Goal: Check status: Check status

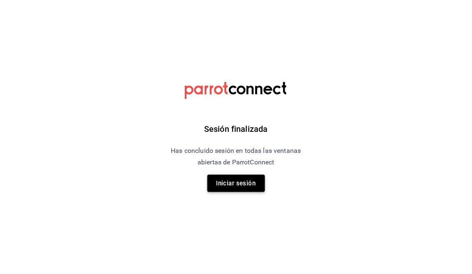
click at [240, 182] on button "Iniciar sesión" at bounding box center [237, 183] width 58 height 17
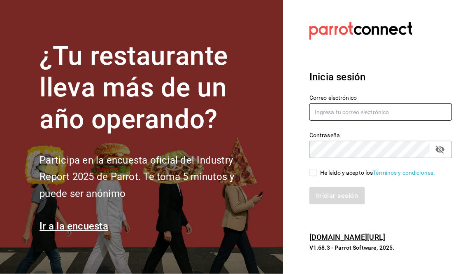
type input "[EMAIL_ADDRESS][DOMAIN_NAME]"
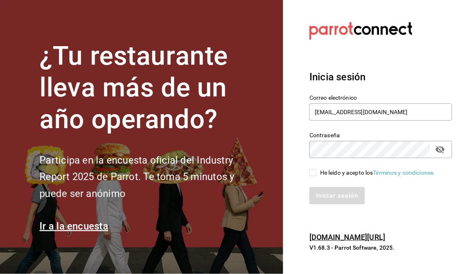
click at [312, 172] on input "He leído y acepto los Términos y condiciones." at bounding box center [313, 172] width 7 height 7
checkbox input "true"
click at [331, 196] on button "Iniciar sesión" at bounding box center [338, 195] width 56 height 17
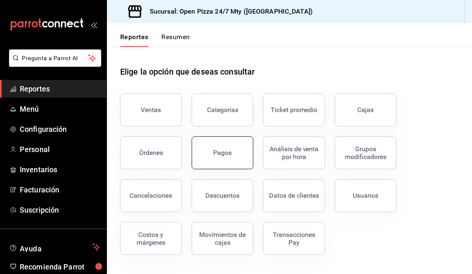
click at [229, 149] on div "Pagos" at bounding box center [223, 153] width 19 height 8
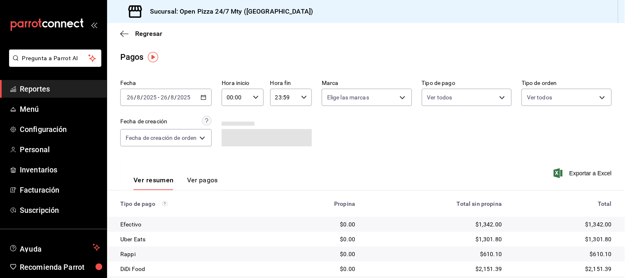
click at [208, 96] on div "2025-08-26 26 / 8 / 2025 - 2025-08-26 26 / 8 / 2025" at bounding box center [165, 97] width 91 height 17
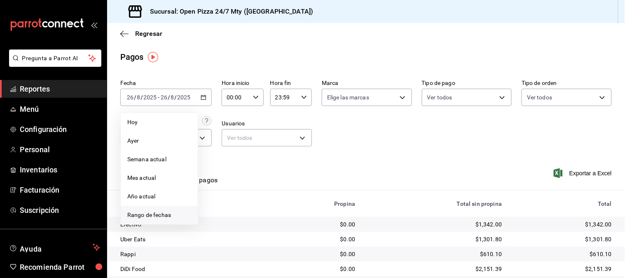
click at [163, 217] on span "Rango de fechas" at bounding box center [159, 214] width 64 height 9
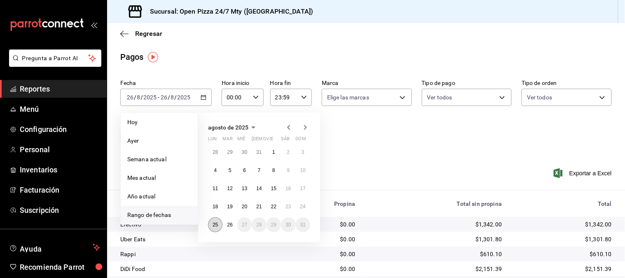
click at [218, 224] on button "25" at bounding box center [215, 224] width 14 height 15
click at [224, 224] on button "26" at bounding box center [229, 224] width 14 height 15
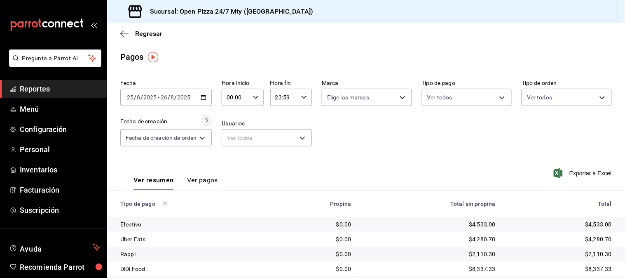
click at [233, 95] on input "00:00" at bounding box center [236, 97] width 28 height 16
click at [233, 152] on span "11" at bounding box center [232, 153] width 7 height 7
type input "11:00"
click at [368, 143] on div at bounding box center [312, 139] width 625 height 278
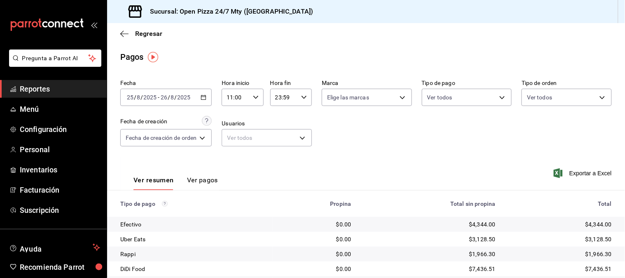
click at [368, 143] on div "00 01 02 03 04 05 06 07 08 09 10 11 12 13 14 15 16 17 18 19 20 21 22 23 00 01 0…" at bounding box center [312, 139] width 625 height 275
click at [282, 94] on input "23:59" at bounding box center [284, 97] width 28 height 16
click at [280, 166] on button "05" at bounding box center [280, 171] width 17 height 16
type input "05:59"
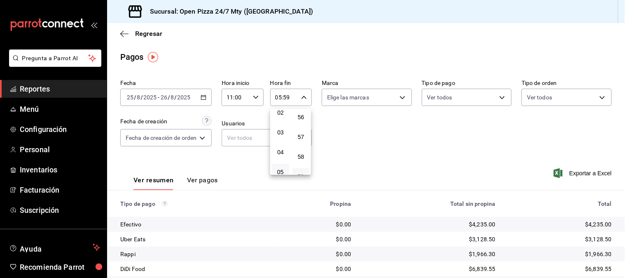
click at [378, 140] on div at bounding box center [312, 139] width 625 height 278
click at [378, 140] on div "00 01 02 03 04 05 06 07 08 09 10 11 12 13 14 15 16 17 18 19 20 21 22 23 00 01 0…" at bounding box center [312, 139] width 625 height 275
click at [378, 140] on div "Fecha 2025-08-25 25 / 8 / 2025 - 2025-08-26 26 / 8 / 2025 Hora inicio 11:00 Hor…" at bounding box center [365, 116] width 491 height 80
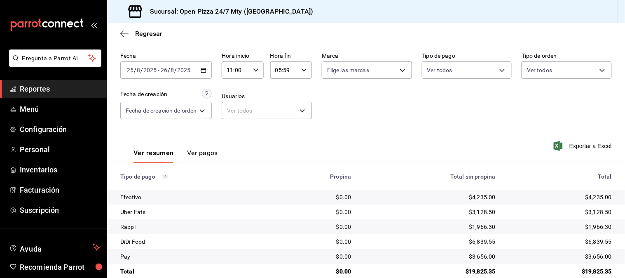
scroll to position [42, 0]
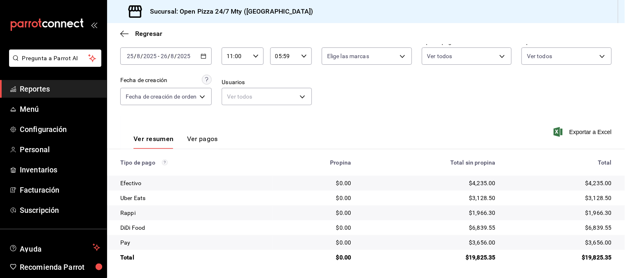
click at [472, 110] on div "Fecha 2025-08-25 25 / 8 / 2025 - 2025-08-26 26 / 8 / 2025 Hora inicio 11:00 Hor…" at bounding box center [365, 75] width 491 height 80
click at [205, 59] on div "2025-08-25 25 / 8 / 2025 - 2025-08-26 26 / 8 / 2025" at bounding box center [165, 55] width 91 height 17
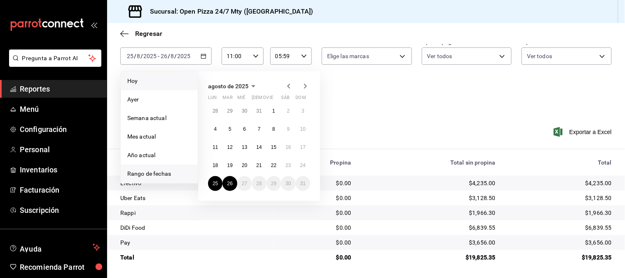
click at [139, 80] on span "Hoy" at bounding box center [159, 81] width 64 height 9
type input "00:00"
type input "23:59"
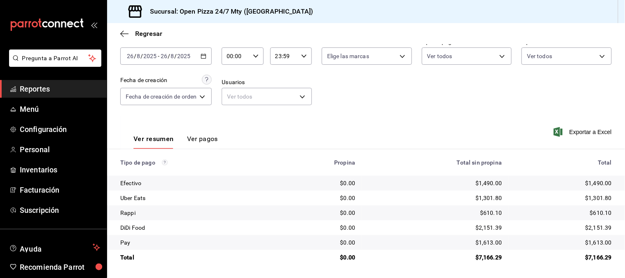
click at [241, 57] on input "00:00" at bounding box center [236, 56] width 28 height 16
click at [231, 108] on span "11" at bounding box center [232, 111] width 7 height 7
type input "11:00"
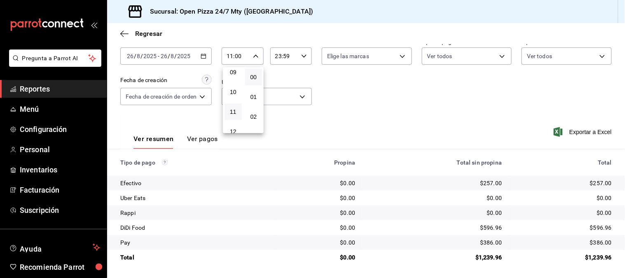
click at [371, 111] on div at bounding box center [312, 139] width 625 height 278
click at [371, 111] on div "00 01 02 03 04 05 06 07 08 09 10 11 12 13 14 15 16 17 18 19 20 21 22 23 00 01 0…" at bounding box center [312, 139] width 625 height 275
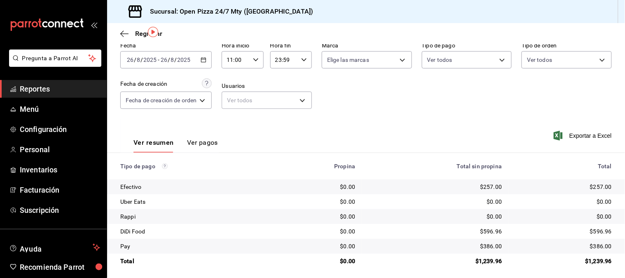
scroll to position [42, 0]
